Goal: Information Seeking & Learning: Learn about a topic

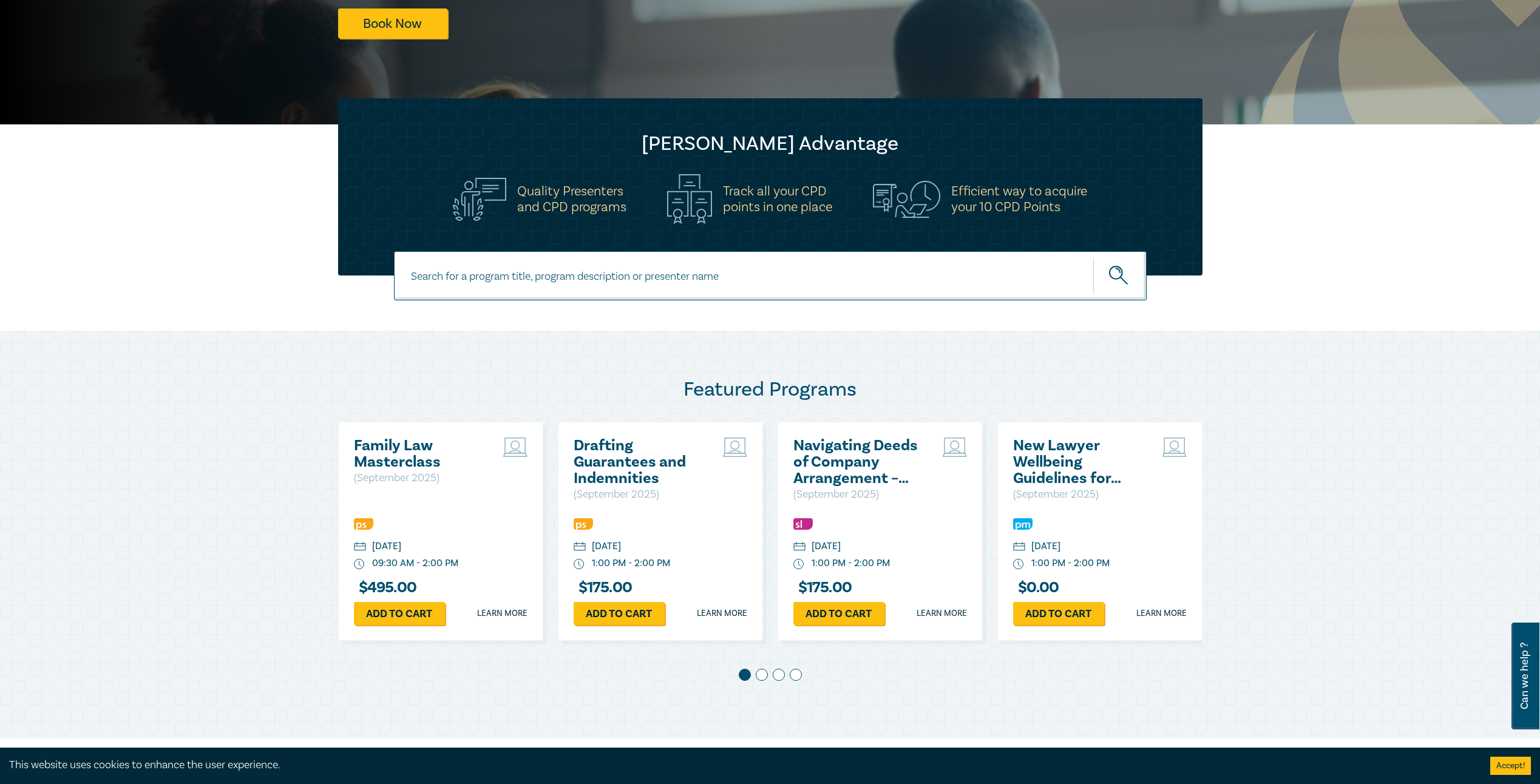
scroll to position [303, 0]
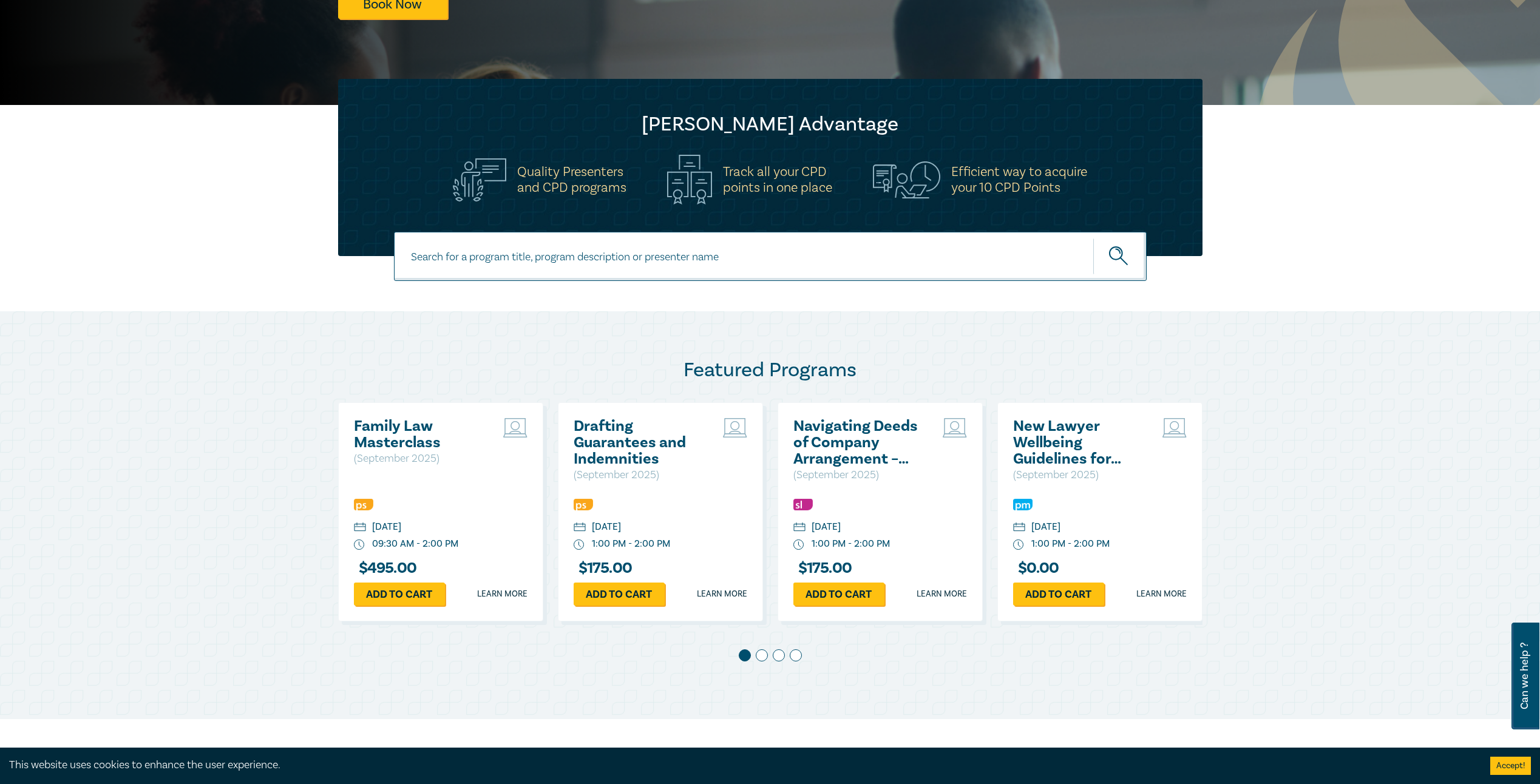
click at [639, 276] on input at bounding box center [770, 256] width 752 height 49
click at [643, 267] on input at bounding box center [770, 256] width 752 height 49
type input "NDIS"
click at [1093, 238] on button "submit" at bounding box center [1120, 256] width 53 height 37
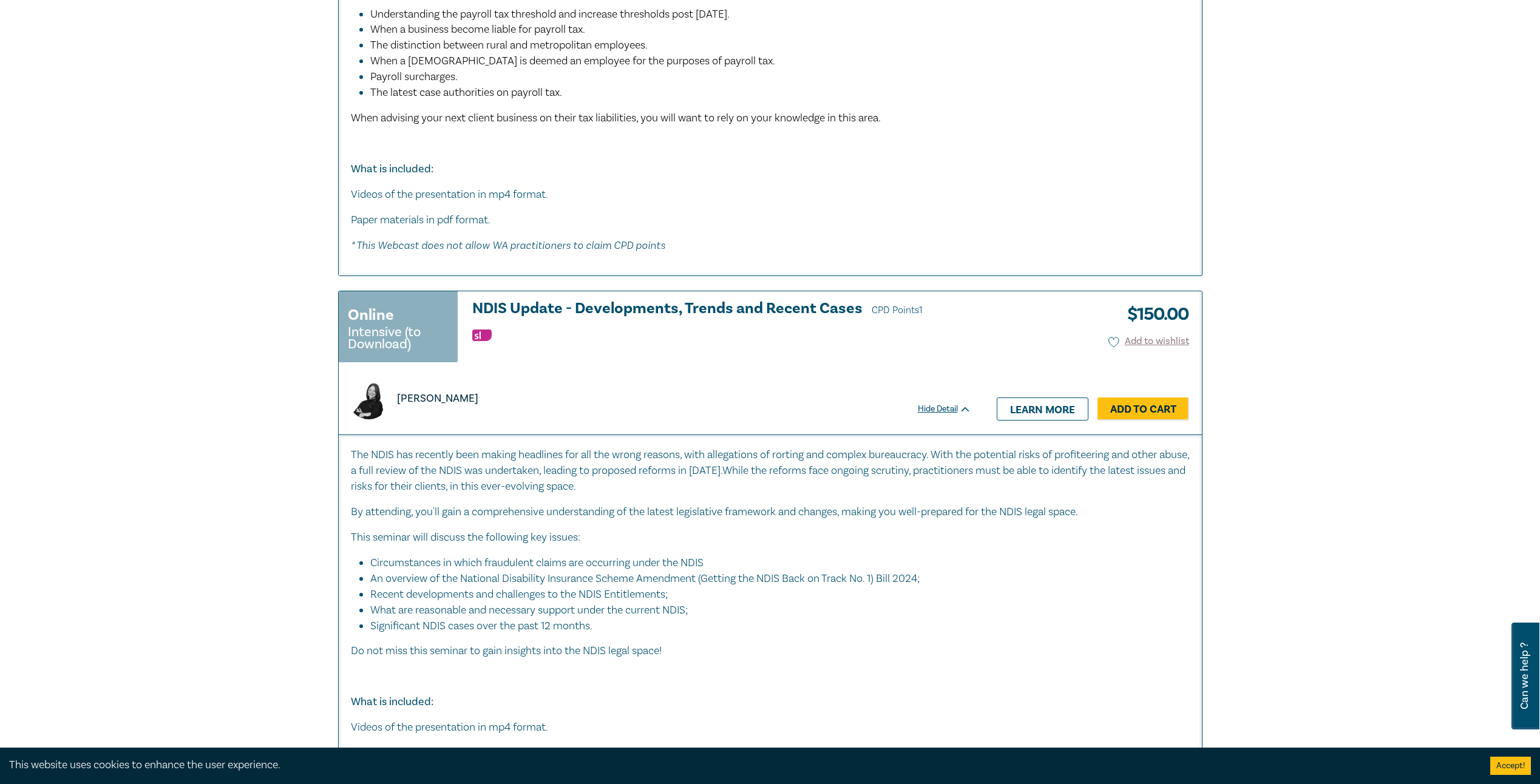
scroll to position [4065, 0]
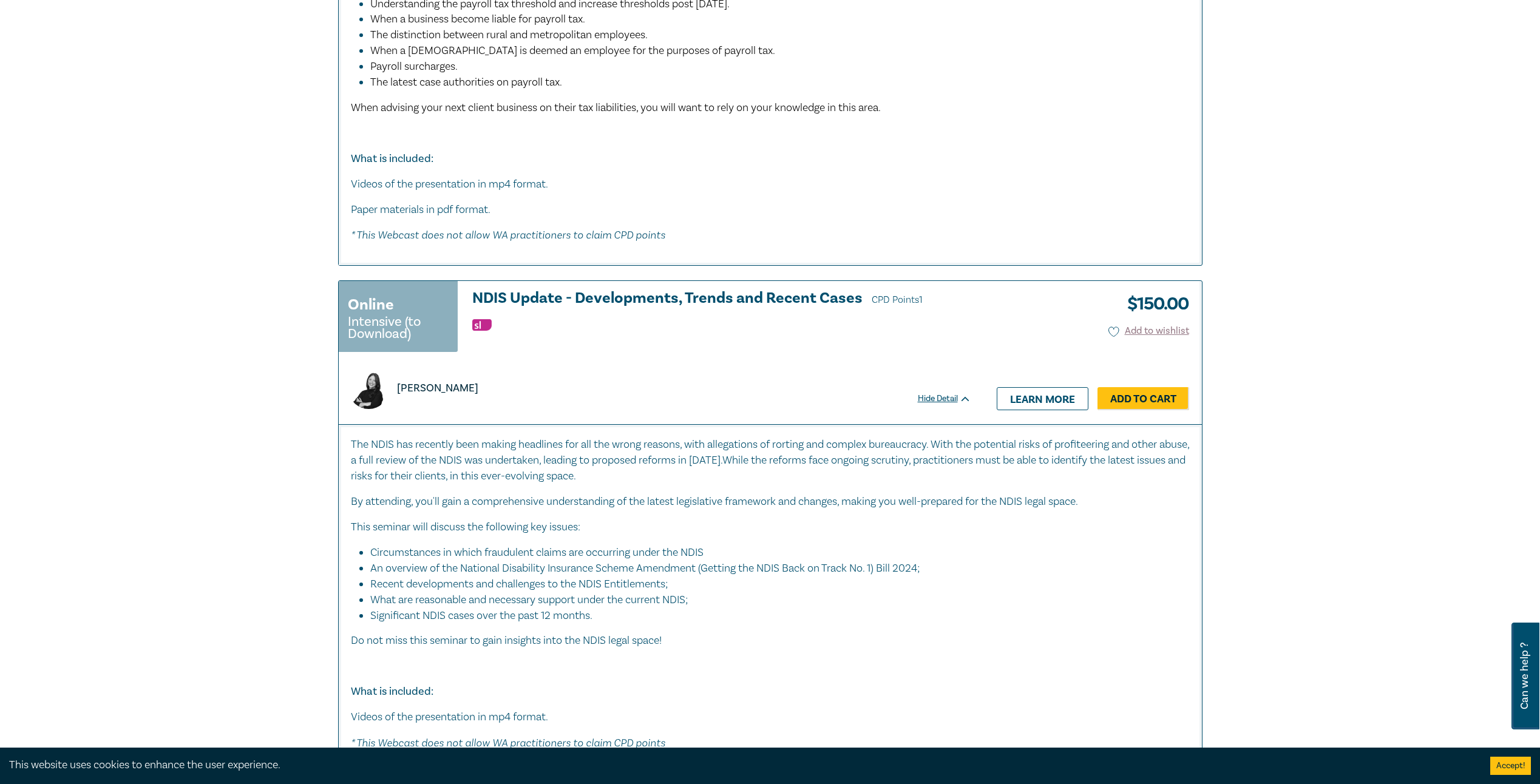
drag, startPoint x: 430, startPoint y: 552, endPoint x: 731, endPoint y: 539, distance: 301.3
click at [731, 539] on div "The NDIS has recently been making headlines for all the wrong reasons, with all…" at bounding box center [771, 594] width 839 height 314
click at [468, 566] on li "An overview of the National Disability Insurance Scheme Amendment (Getting the …" at bounding box center [774, 568] width 807 height 16
click at [467, 567] on li "An overview of the National Disability Insurance Scheme Amendment (Getting the …" at bounding box center [774, 568] width 807 height 16
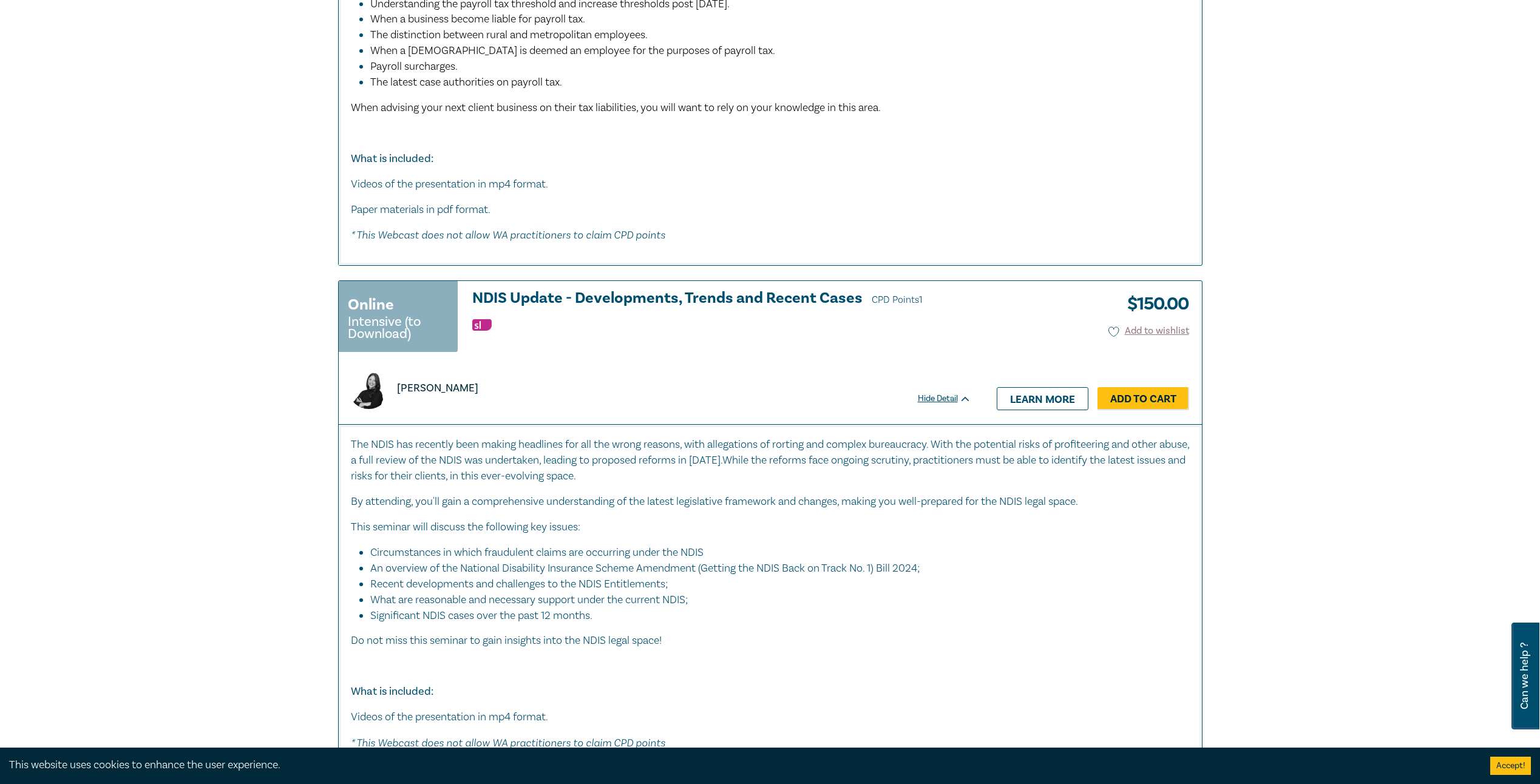
drag, startPoint x: 467, startPoint y: 567, endPoint x: 460, endPoint y: 602, distance: 35.7
click at [460, 602] on li "What are reasonable and necessary support under the current NDIS;" at bounding box center [774, 599] width 807 height 16
drag, startPoint x: 460, startPoint y: 602, endPoint x: 624, endPoint y: 598, distance: 164.0
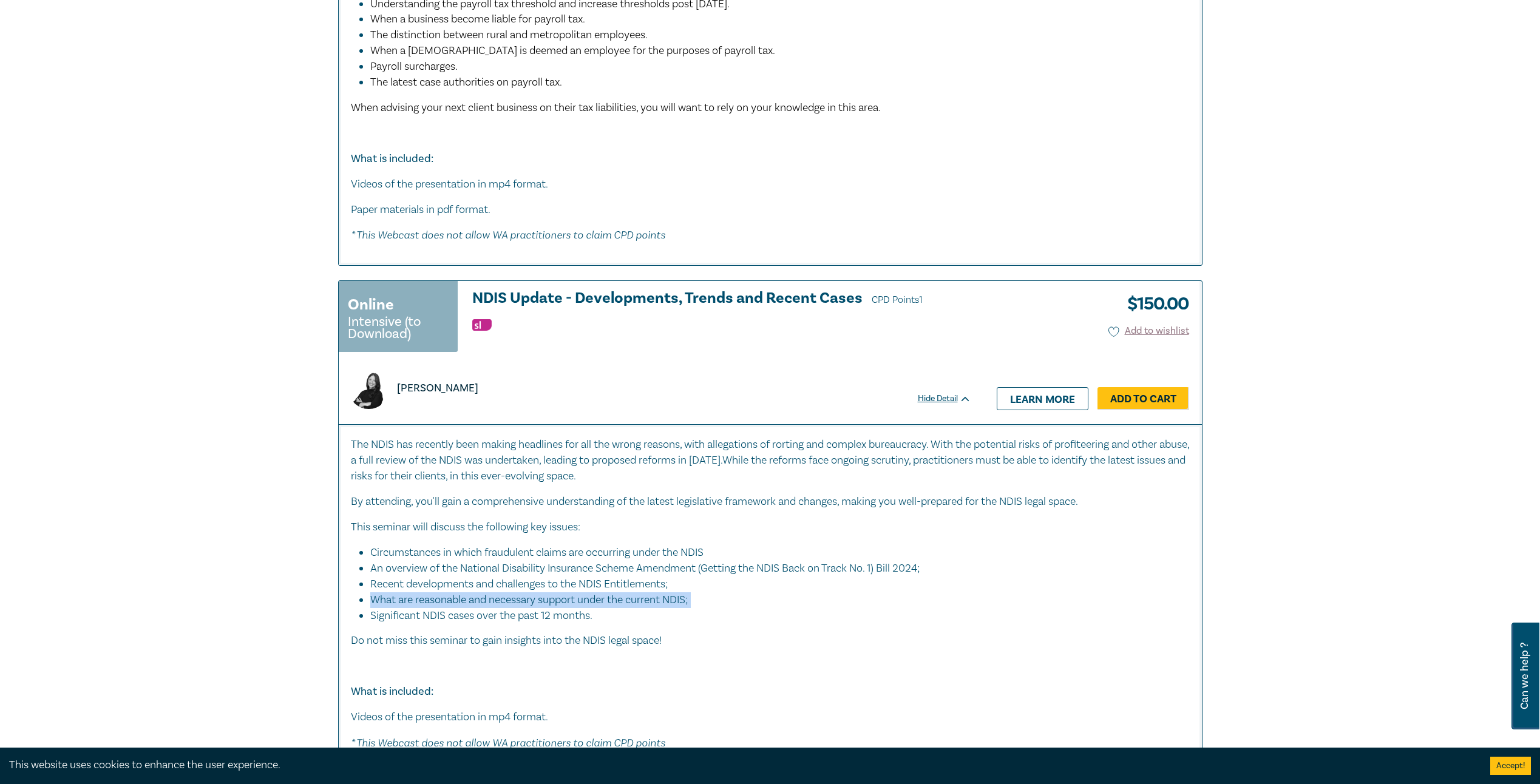
click at [624, 598] on li "What are reasonable and necessary support under the current NDIS;" at bounding box center [774, 599] width 807 height 16
drag, startPoint x: 624, startPoint y: 598, endPoint x: 501, endPoint y: 620, distance: 125.0
click at [501, 621] on div "The NDIS has recently been making headlines for all the wrong reasons, with all…" at bounding box center [771, 594] width 839 height 314
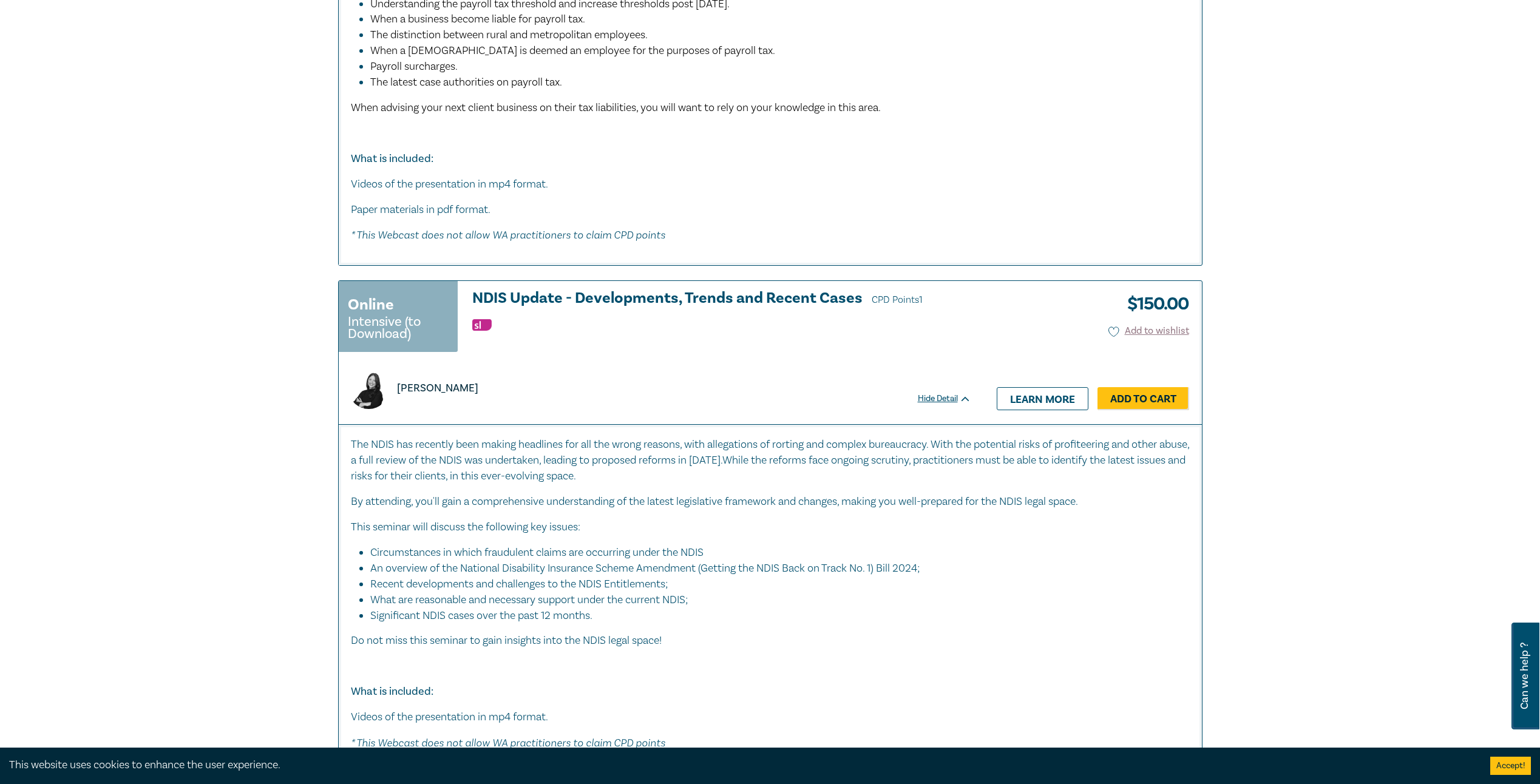
click at [513, 613] on li "Significant NDIS cases over the past 12 months." at bounding box center [780, 615] width 820 height 16
click at [837, 326] on ul at bounding box center [722, 324] width 499 height 12
